Goal: Browse casually

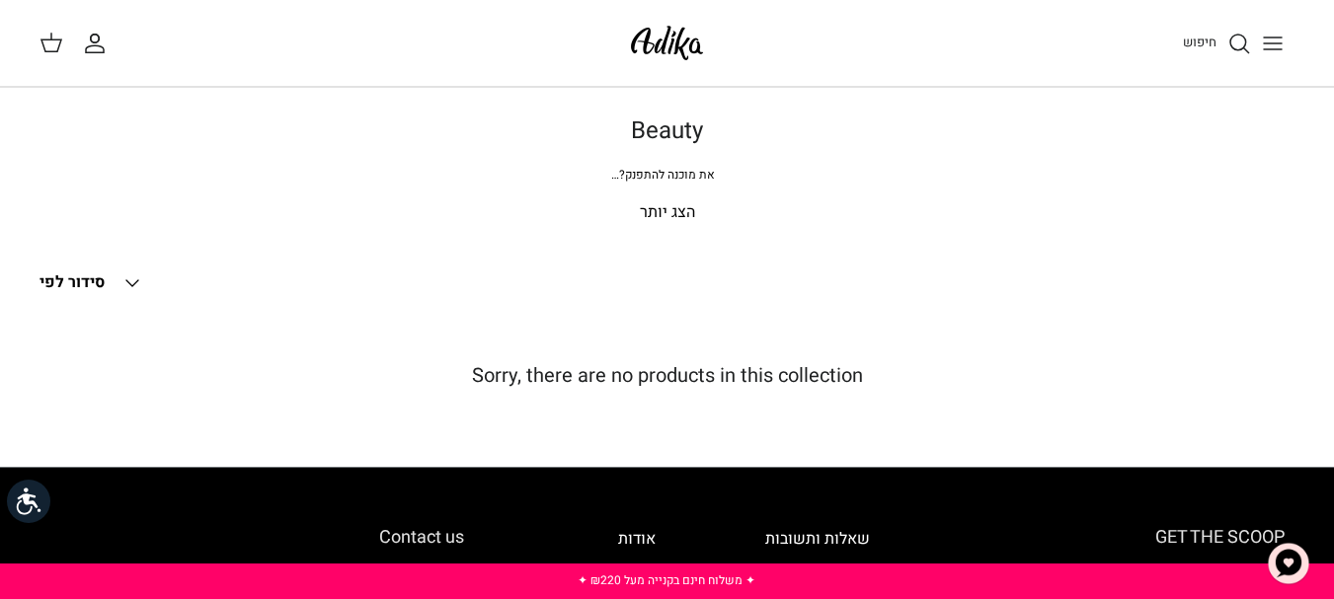
click at [658, 198] on div "Beauty את מוכנה להתפנק? מברשות, ספוגיות, מראות וכל פריטי הביוטי הכי פאן, מחכים …" at bounding box center [667, 171] width 1334 height 109
click at [659, 200] on p "הצג יותר" at bounding box center [666, 213] width 1255 height 26
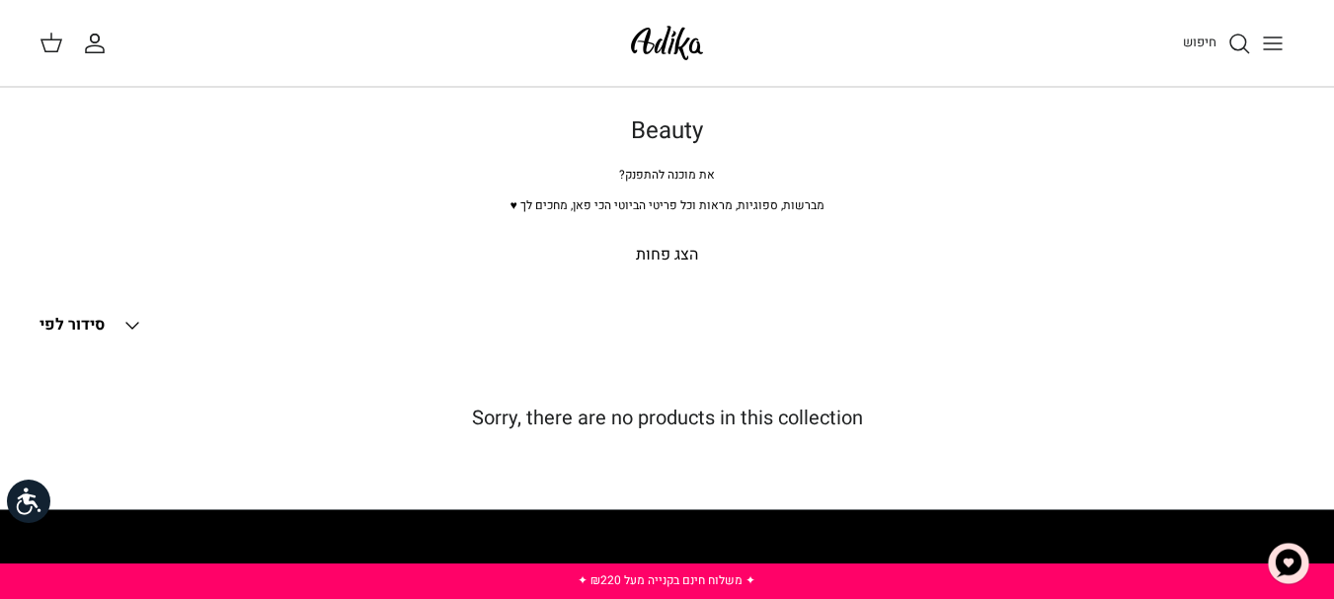
click at [678, 245] on p "הצג פחות" at bounding box center [666, 256] width 1255 height 26
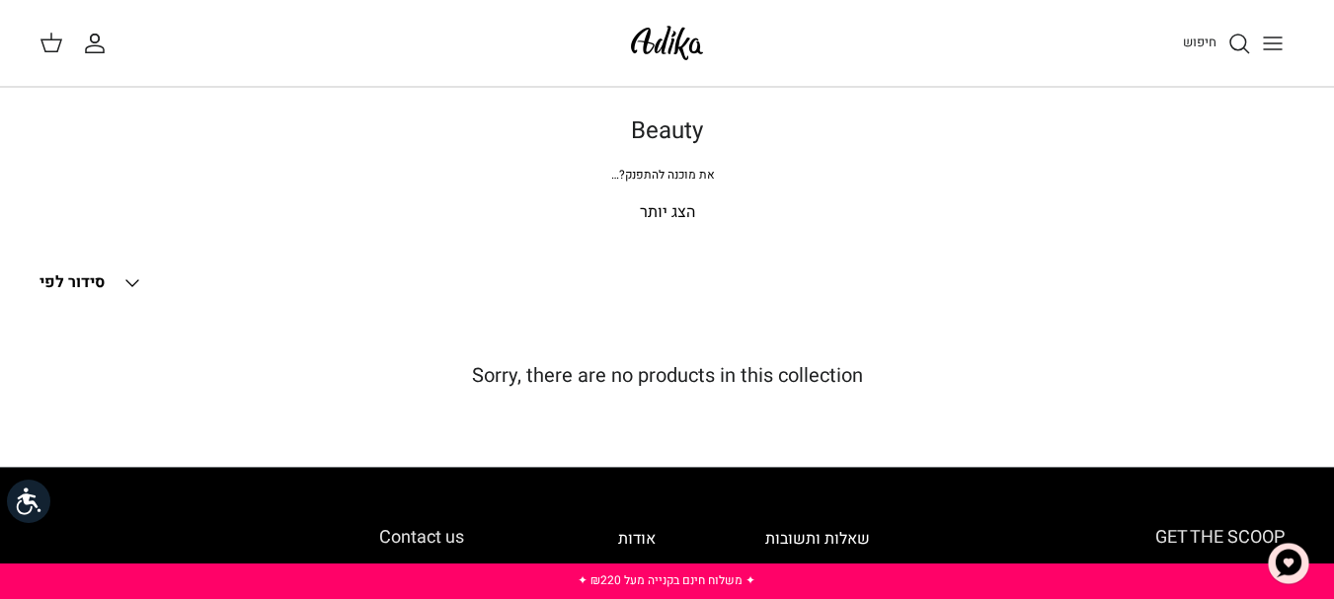
click at [662, 222] on p "הצג יותר" at bounding box center [666, 213] width 1255 height 26
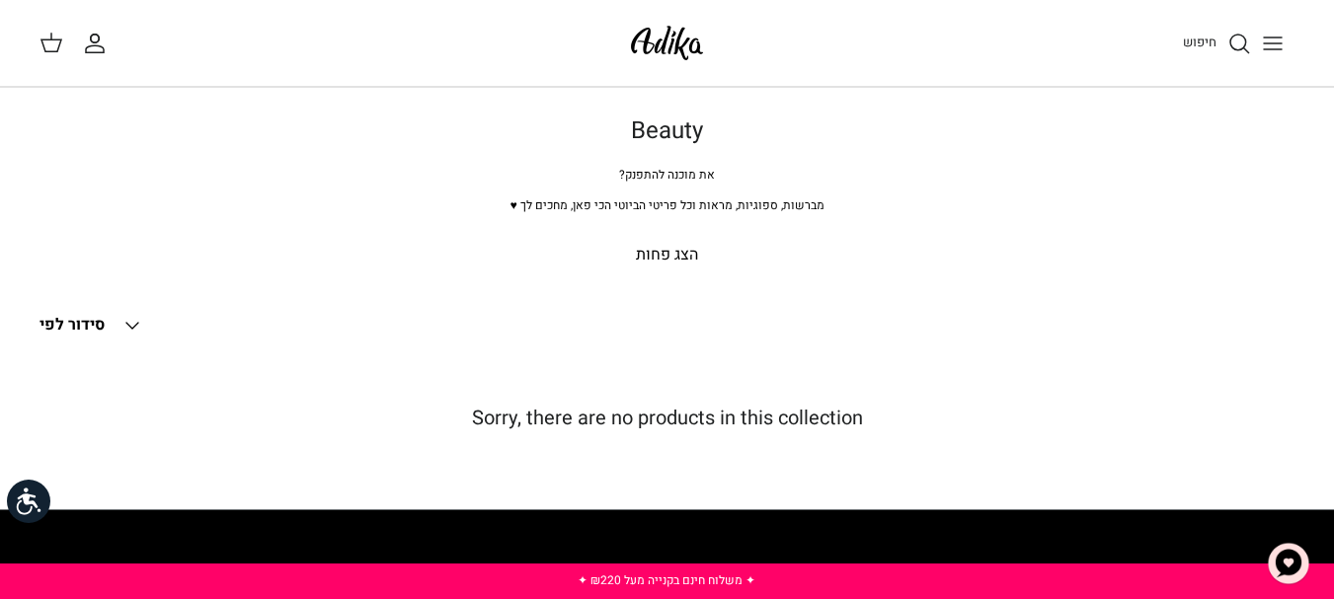
click at [138, 323] on polyline at bounding box center [132, 326] width 12 height 6
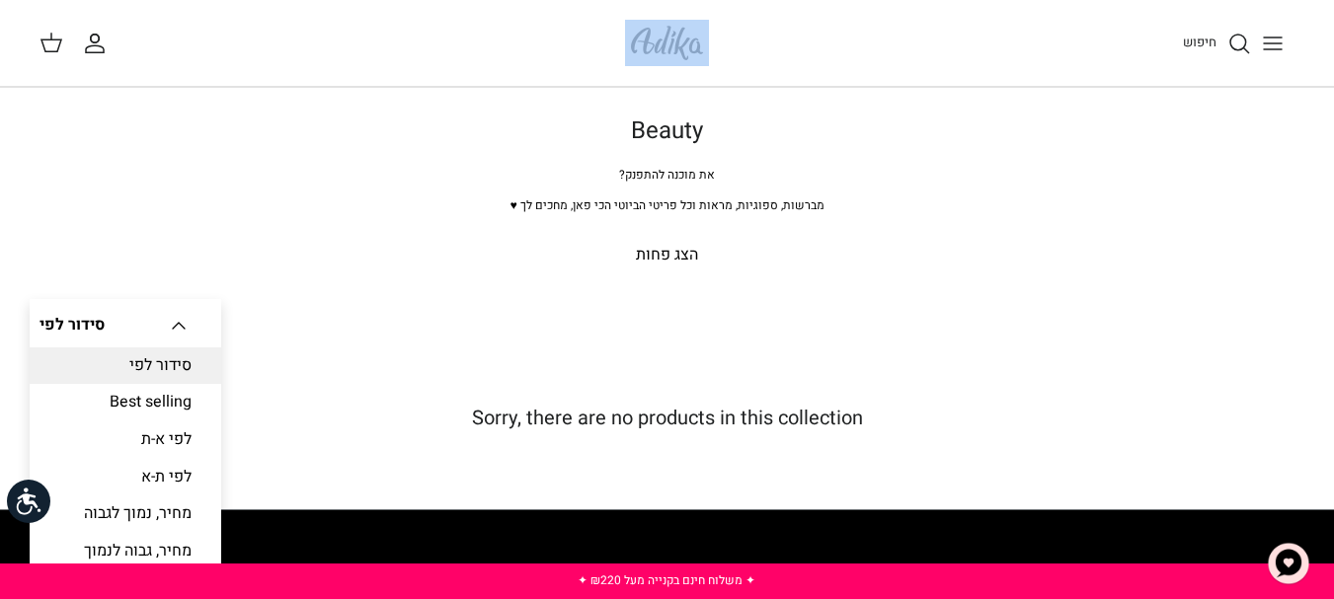
drag, startPoint x: 739, startPoint y: 57, endPoint x: 578, endPoint y: 51, distance: 162.0
click at [578, 51] on div "חיפוש החשבון שלי חיפוש" at bounding box center [667, 43] width 1334 height 87
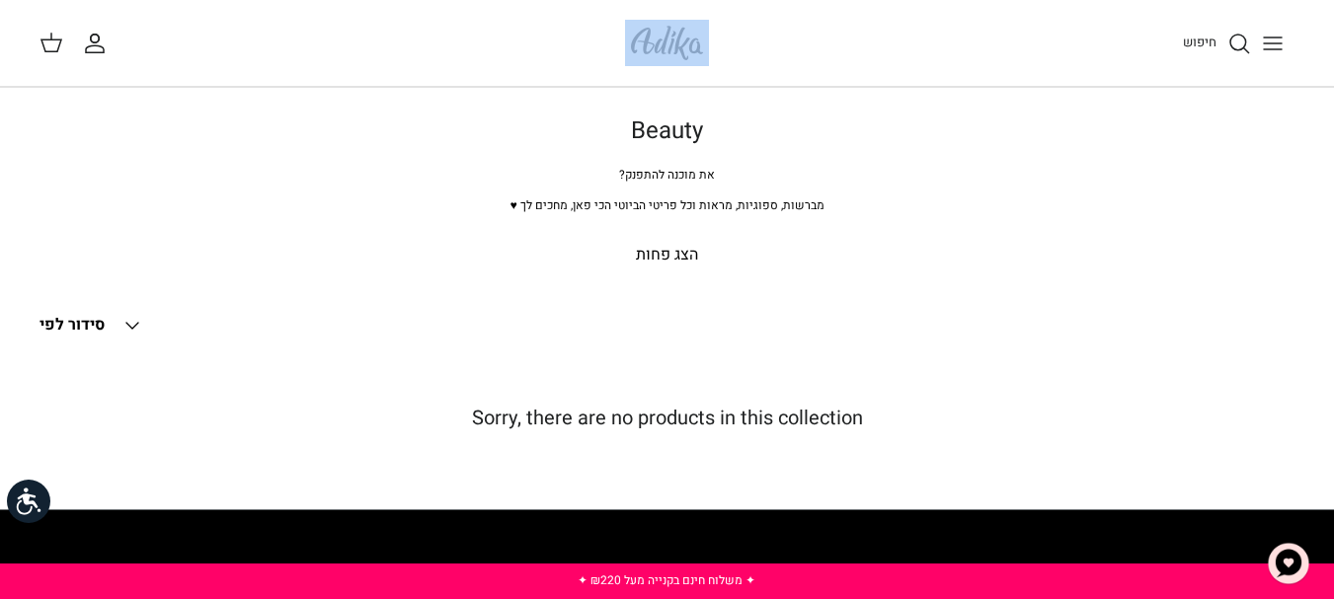
copy div "החשבון שלי חיפוש"
click at [689, 50] on img at bounding box center [667, 43] width 84 height 46
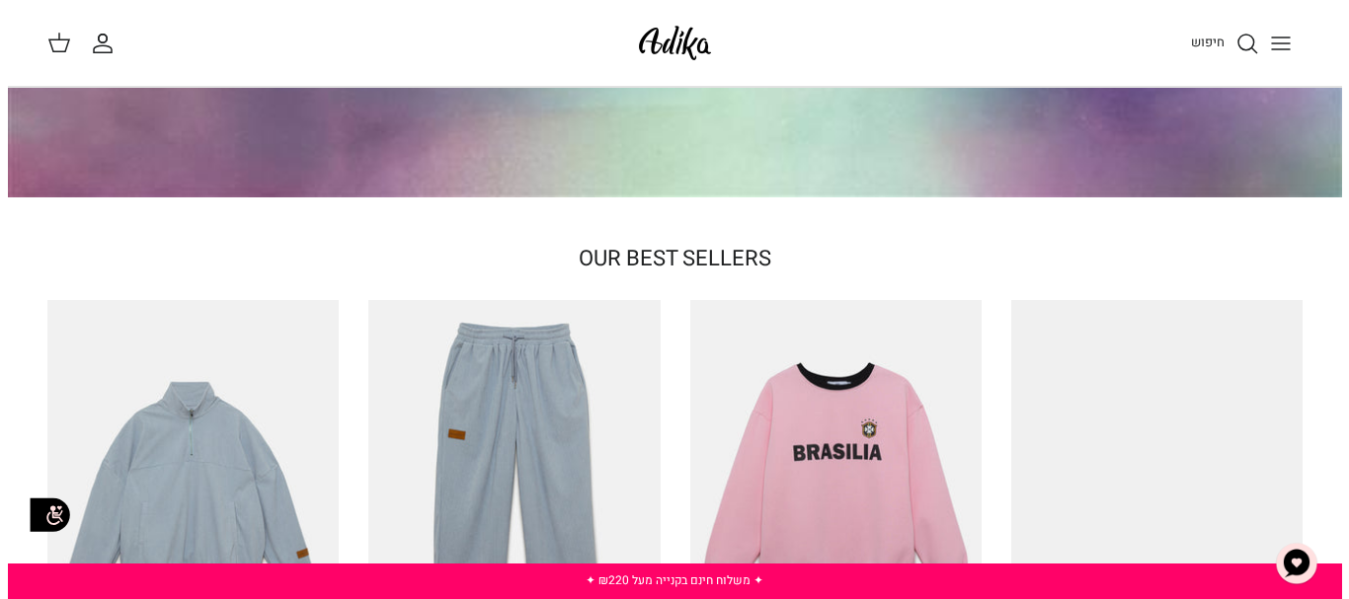
scroll to position [362, 0]
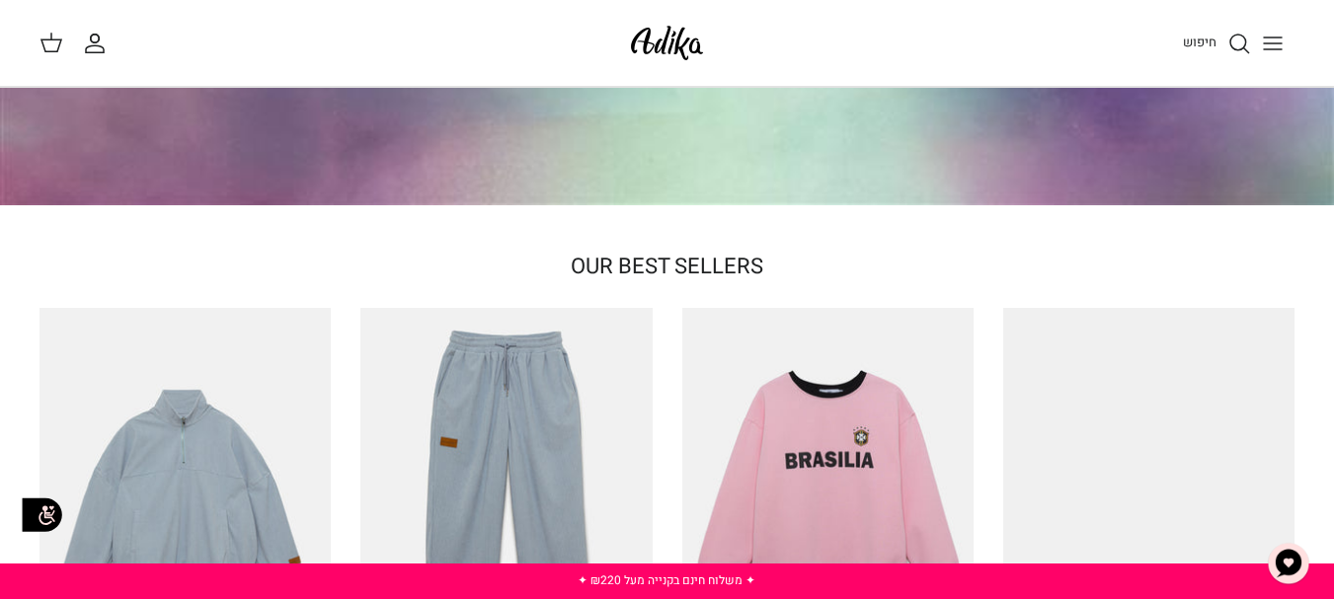
click at [1270, 47] on icon "Toggle menu" at bounding box center [1273, 44] width 24 height 24
